Goal: Task Accomplishment & Management: Use online tool/utility

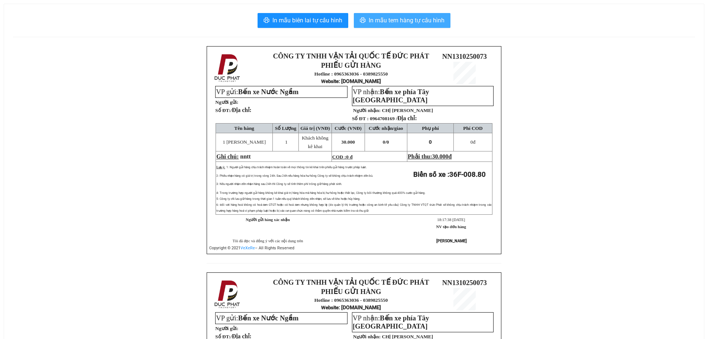
click at [429, 25] on span "In mẫu tem hàng tự cấu hình" at bounding box center [407, 20] width 76 height 9
click at [396, 16] on span "In mẫu tem hàng tự cấu hình" at bounding box center [407, 20] width 76 height 9
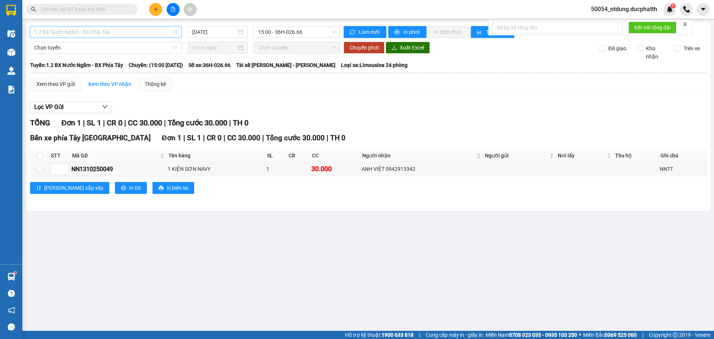
click at [142, 32] on span "1.2 BX Nước Ngầm - BX Phía Tây" at bounding box center [105, 31] width 143 height 11
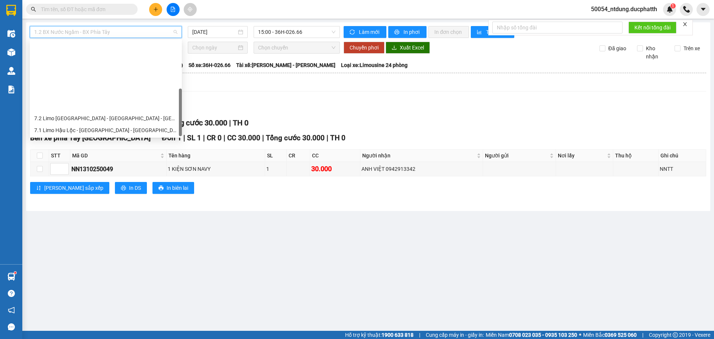
click at [183, 97] on div "Lọc VP Gửi TỔNG Đơn 1 | SL 1 | CR 0 | CC 30.000 | Tổng cước 30.000 | TH 0 Bến …" at bounding box center [368, 150] width 676 height 106
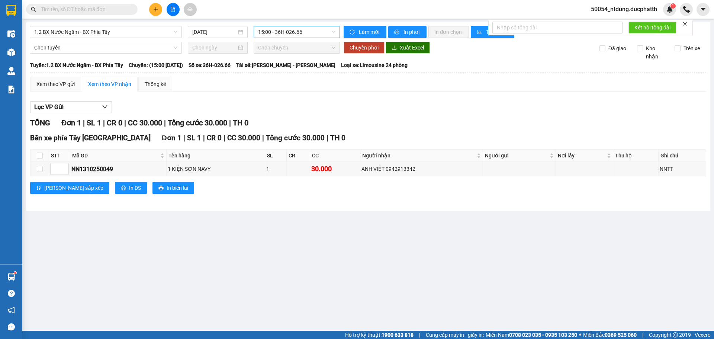
click at [304, 32] on span "15:00 - 36H-026.66" at bounding box center [296, 31] width 77 height 11
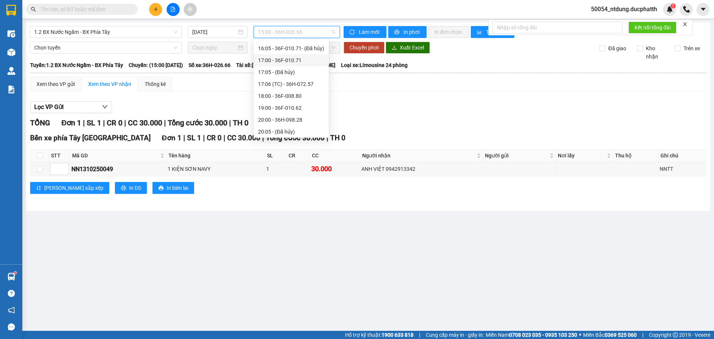
scroll to position [286, 0]
click at [291, 71] on div "18:00 - 36F-008.80" at bounding box center [291, 71] width 66 height 8
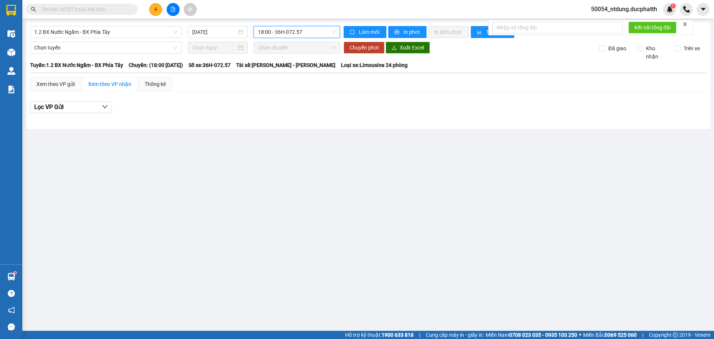
click at [309, 30] on span "18:00 - 36H-072.57" at bounding box center [296, 31] width 77 height 11
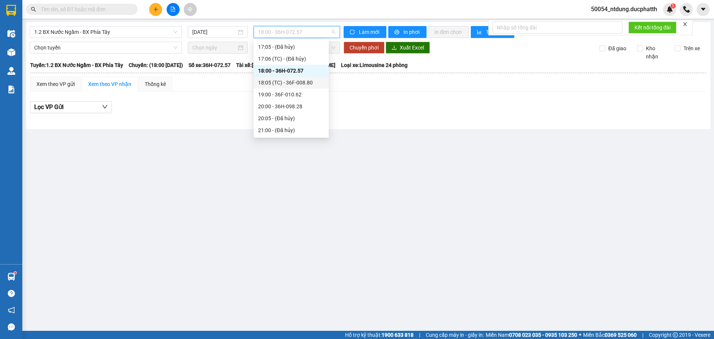
click at [293, 82] on div "18:05 (TC) - 36F-008.80" at bounding box center [291, 82] width 66 height 8
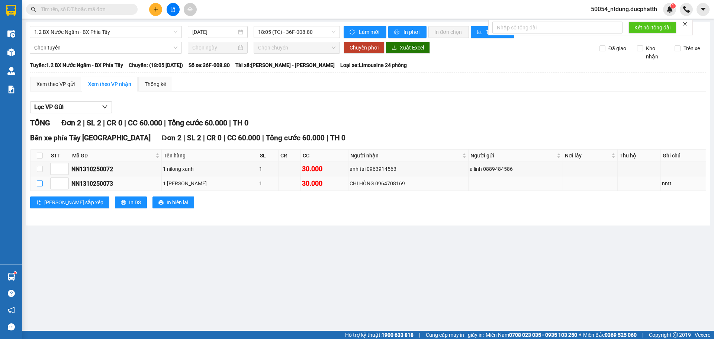
click at [39, 182] on input "checkbox" at bounding box center [40, 183] width 6 height 6
checkbox input "true"
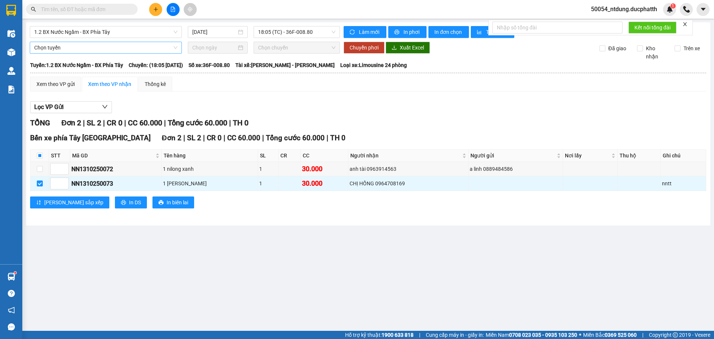
click at [64, 50] on span "Chọn tuyến" at bounding box center [105, 47] width 143 height 11
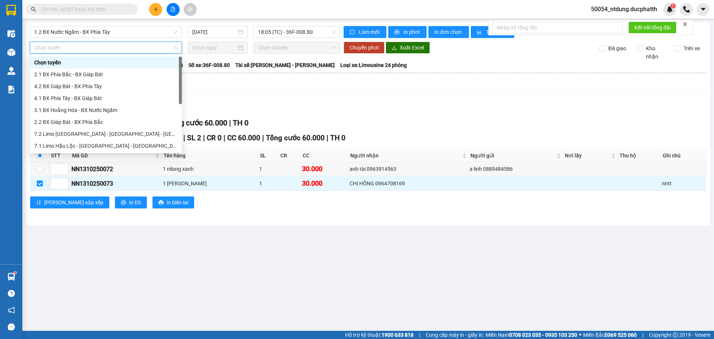
scroll to position [83, 0]
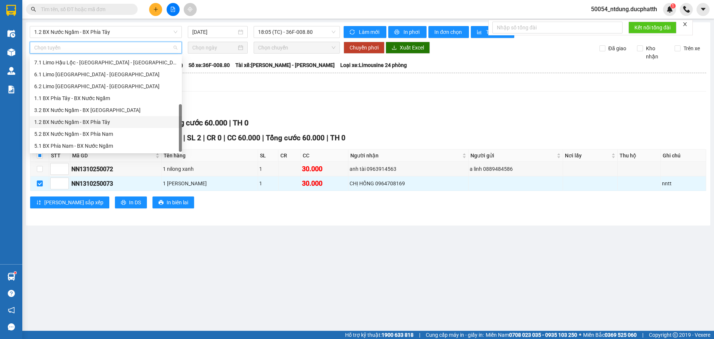
click at [92, 122] on div "1.2 BX Nước Ngầm - BX Phía Tây" at bounding box center [105, 122] width 143 height 8
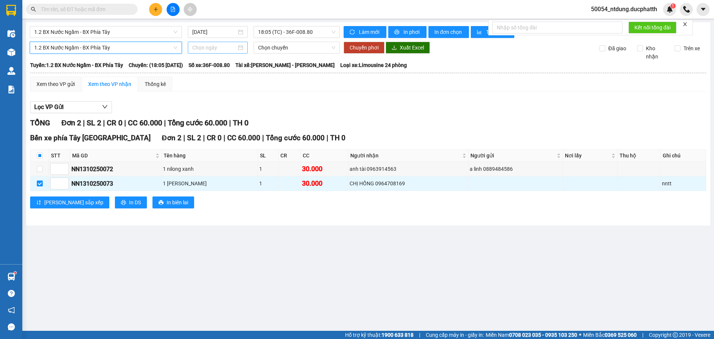
click at [208, 50] on input at bounding box center [214, 47] width 44 height 8
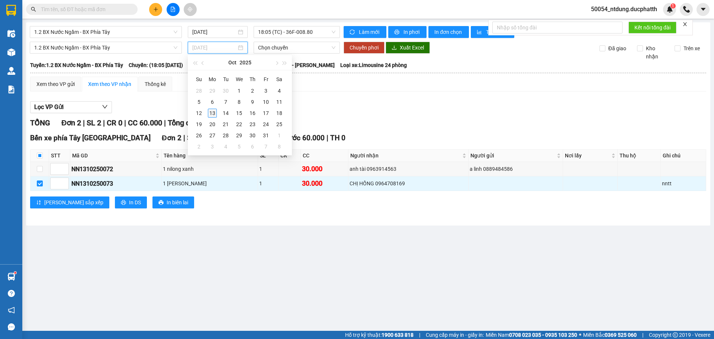
type input "13/10/2025"
click at [214, 111] on div "13" at bounding box center [212, 113] width 9 height 9
type input "13/10/2025"
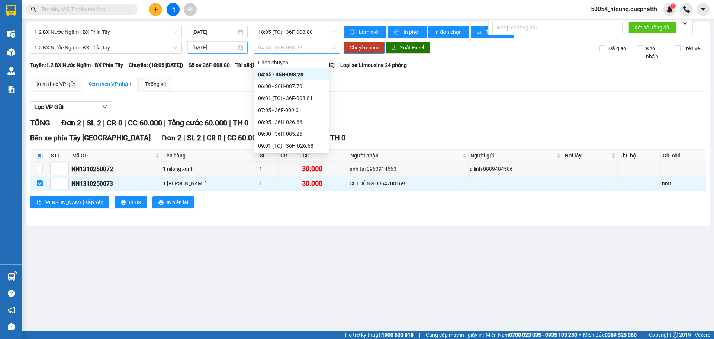
click at [267, 47] on span "04:35 - 36H-098.28" at bounding box center [296, 47] width 77 height 11
click at [264, 100] on div "19:00 - 36F-010.62" at bounding box center [291, 98] width 66 height 8
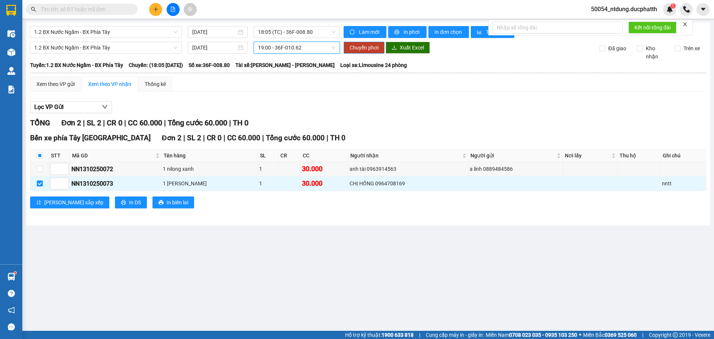
click at [357, 45] on span "Chuyển phơi" at bounding box center [363, 47] width 29 height 8
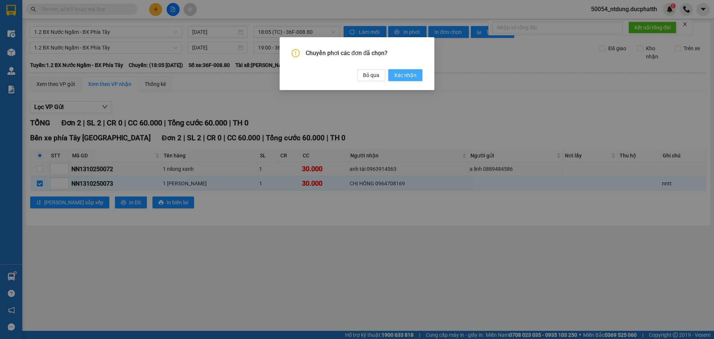
click at [415, 77] on span "Xác nhận" at bounding box center [405, 75] width 22 height 8
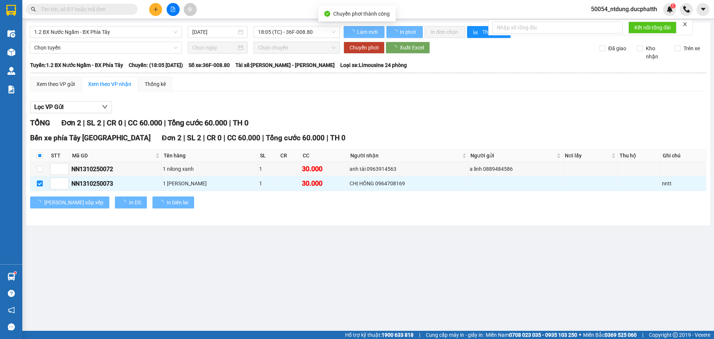
checkbox input "false"
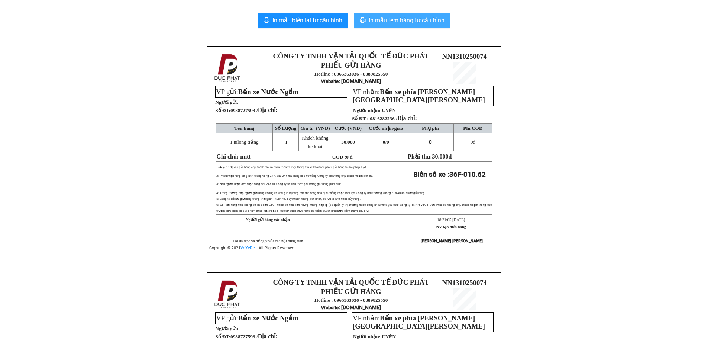
click at [409, 24] on span "In mẫu tem hàng tự cấu hình" at bounding box center [407, 20] width 76 height 9
click at [400, 23] on span "In mẫu tem hàng tự cấu hình" at bounding box center [407, 20] width 76 height 9
click at [408, 20] on span "In mẫu tem hàng tự cấu hình" at bounding box center [407, 20] width 76 height 9
